Goal: Complete application form: Complete application form

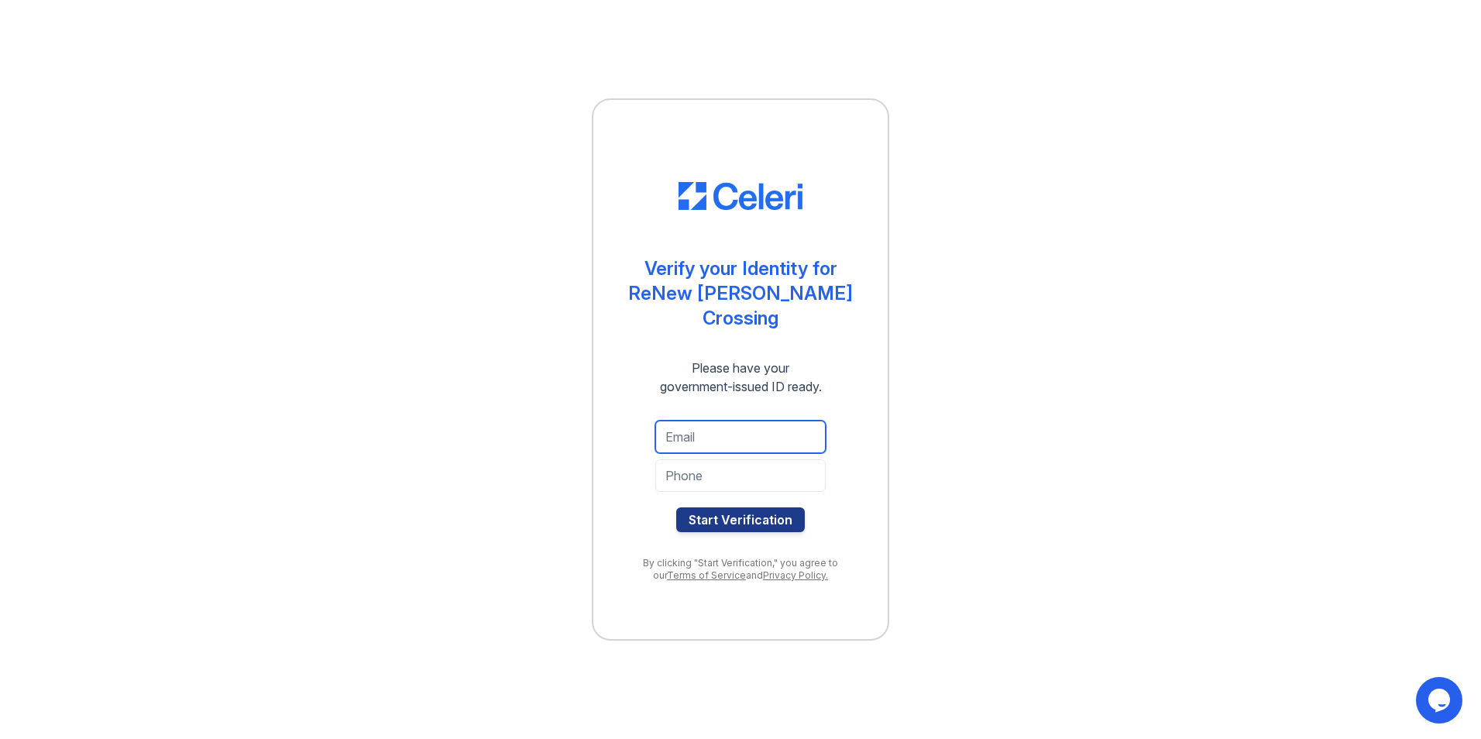
click at [753, 424] on input "email" at bounding box center [740, 437] width 170 height 33
type input "k"
type input "[EMAIL_ADDRESS][DOMAIN_NAME]"
click button "Start Verification" at bounding box center [740, 519] width 129 height 25
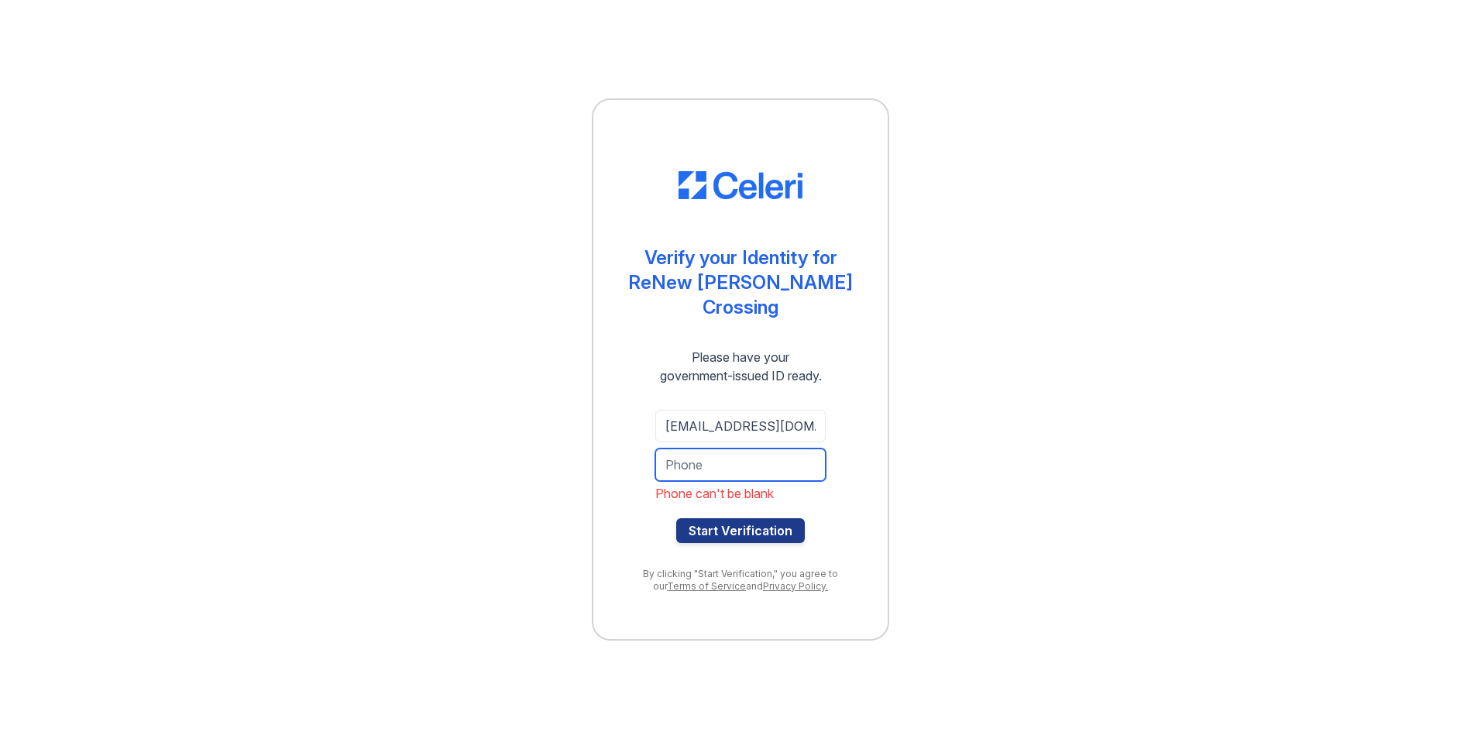
click at [788, 463] on input "tel" at bounding box center [740, 464] width 170 height 33
type input "7178706674"
click at [799, 518] on button "Start Verification" at bounding box center [740, 530] width 129 height 25
